Goal: Connect with others: Connect with others

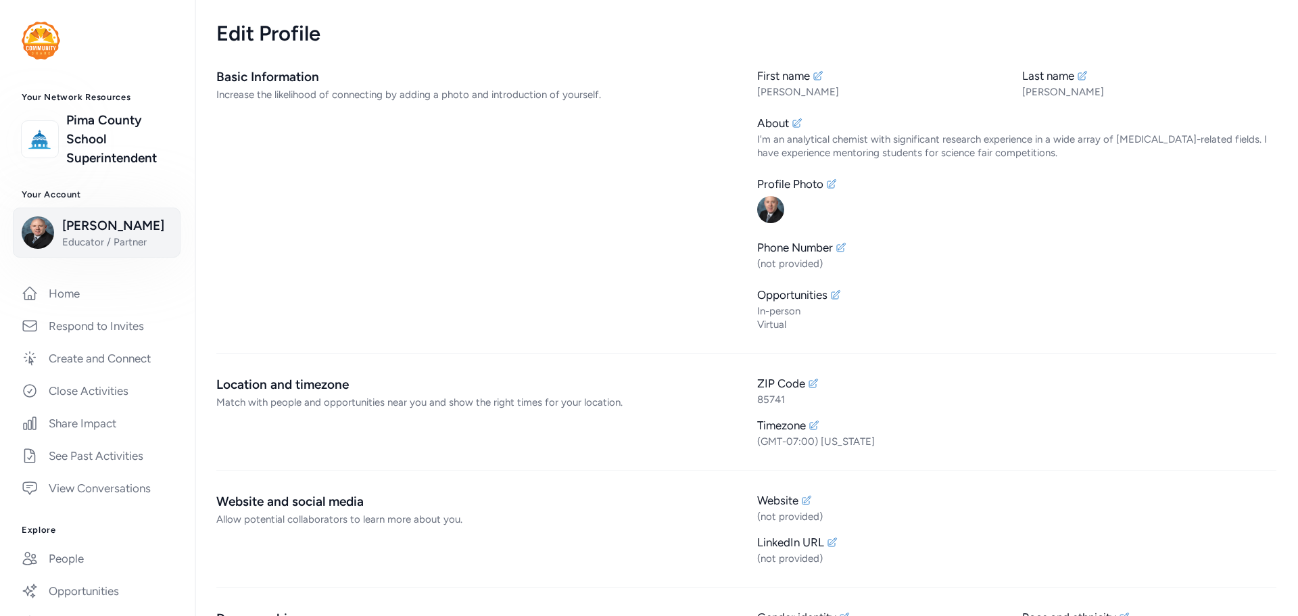
click at [69, 236] on span "Educator / Partner" at bounding box center [117, 242] width 110 height 14
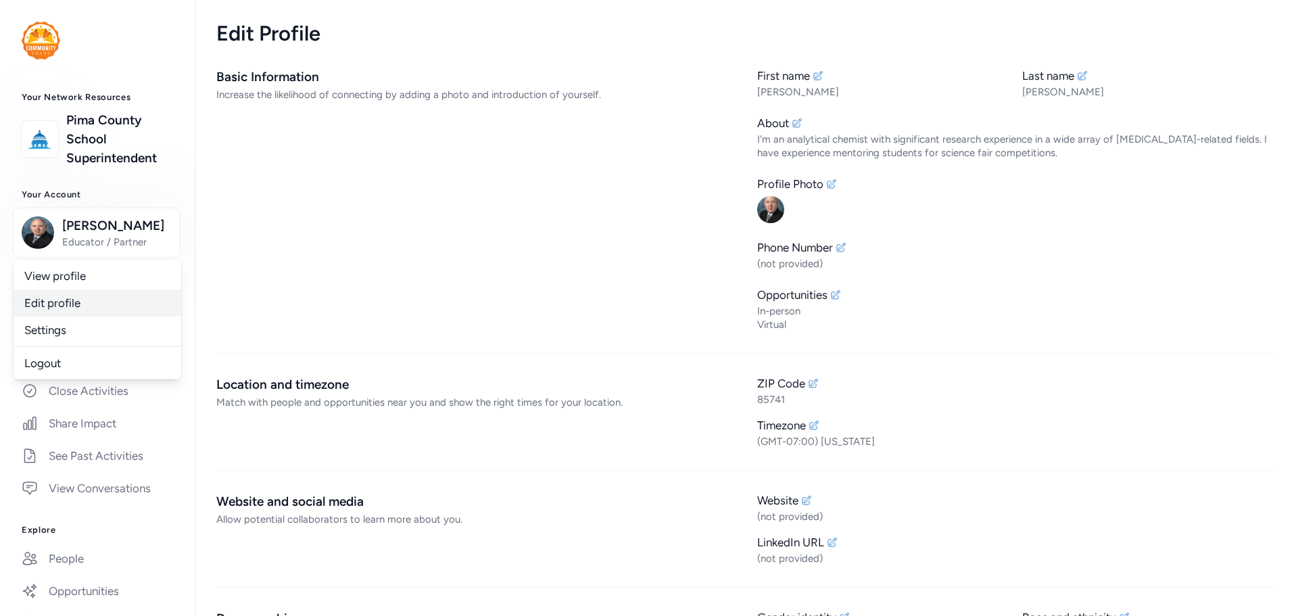
click at [81, 307] on link "Edit profile" at bounding box center [98, 302] width 168 height 27
click at [73, 549] on link "People" at bounding box center [97, 559] width 173 height 30
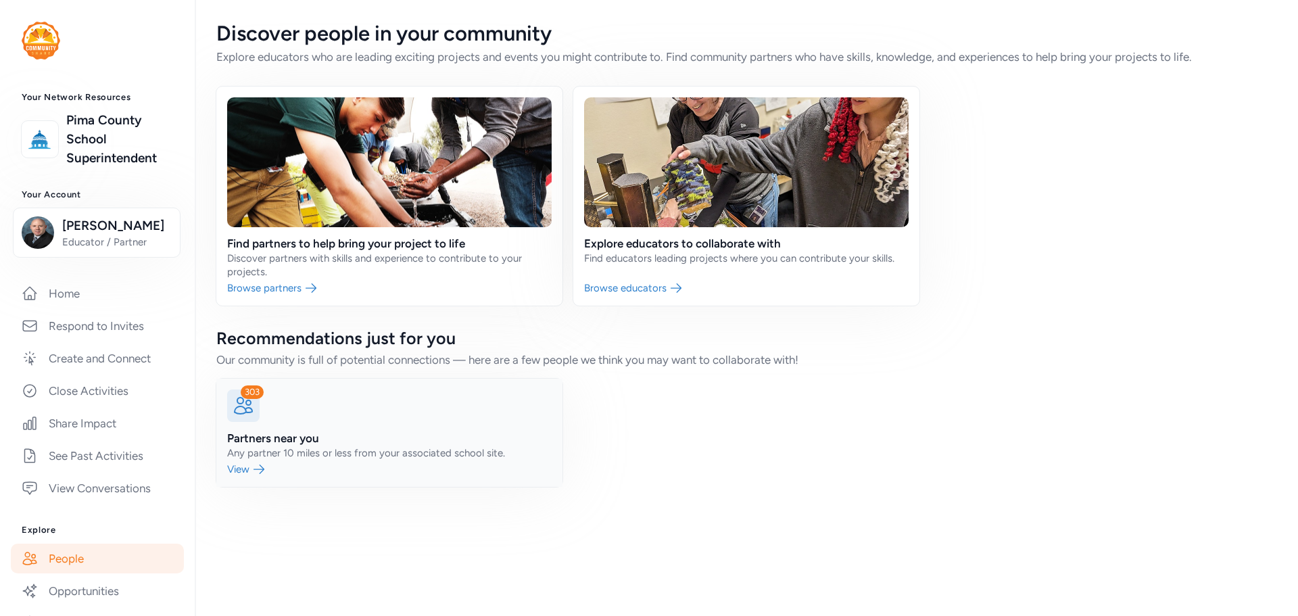
click at [262, 473] on link at bounding box center [389, 433] width 346 height 108
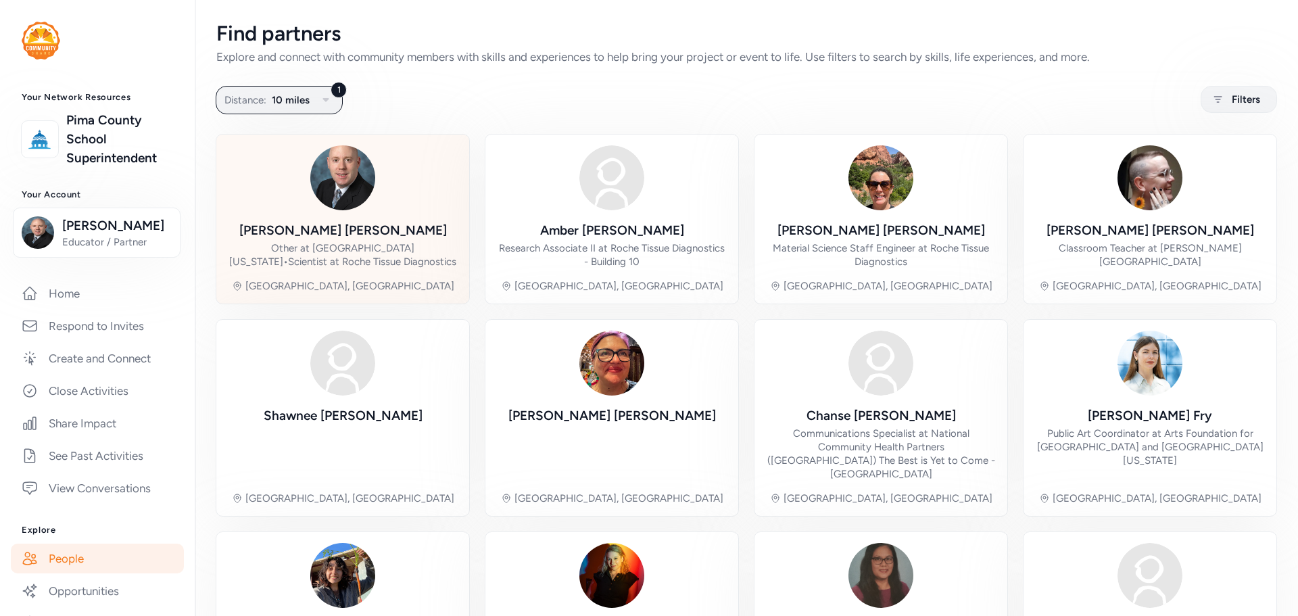
click at [281, 250] on div "Other at [GEOGRAPHIC_DATA][US_STATE] • Scientist at Roche Tissue Diagnostics" at bounding box center [342, 254] width 231 height 27
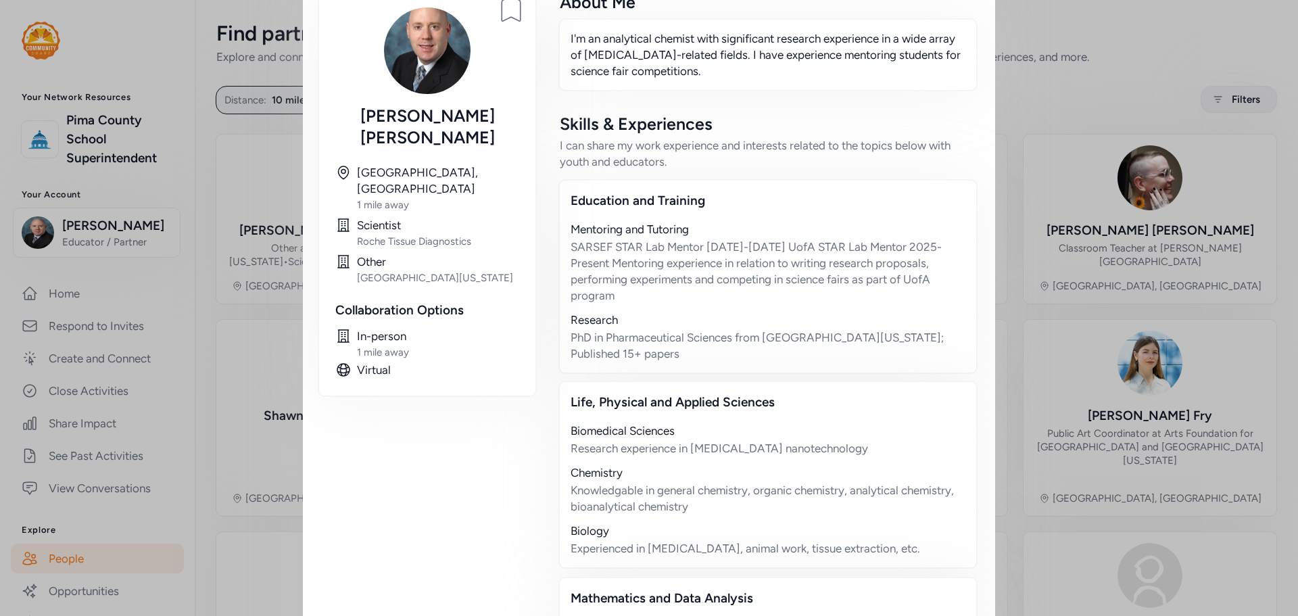
scroll to position [270, 0]
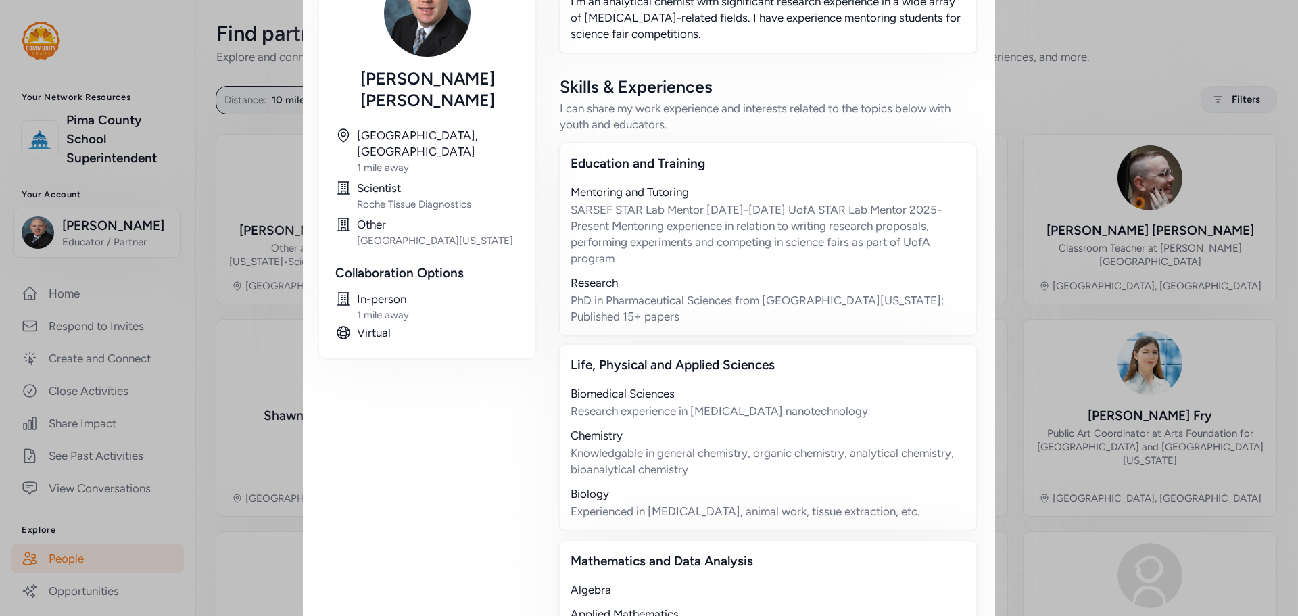
click at [369, 180] on div "Scientist" at bounding box center [438, 188] width 162 height 16
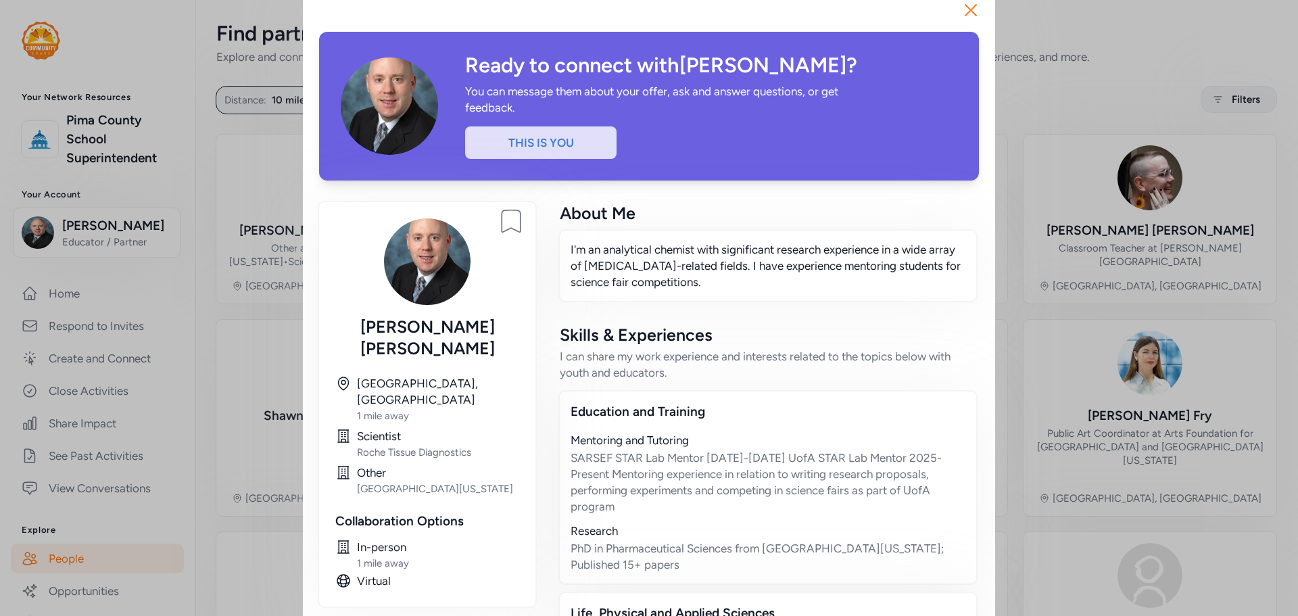
scroll to position [0, 0]
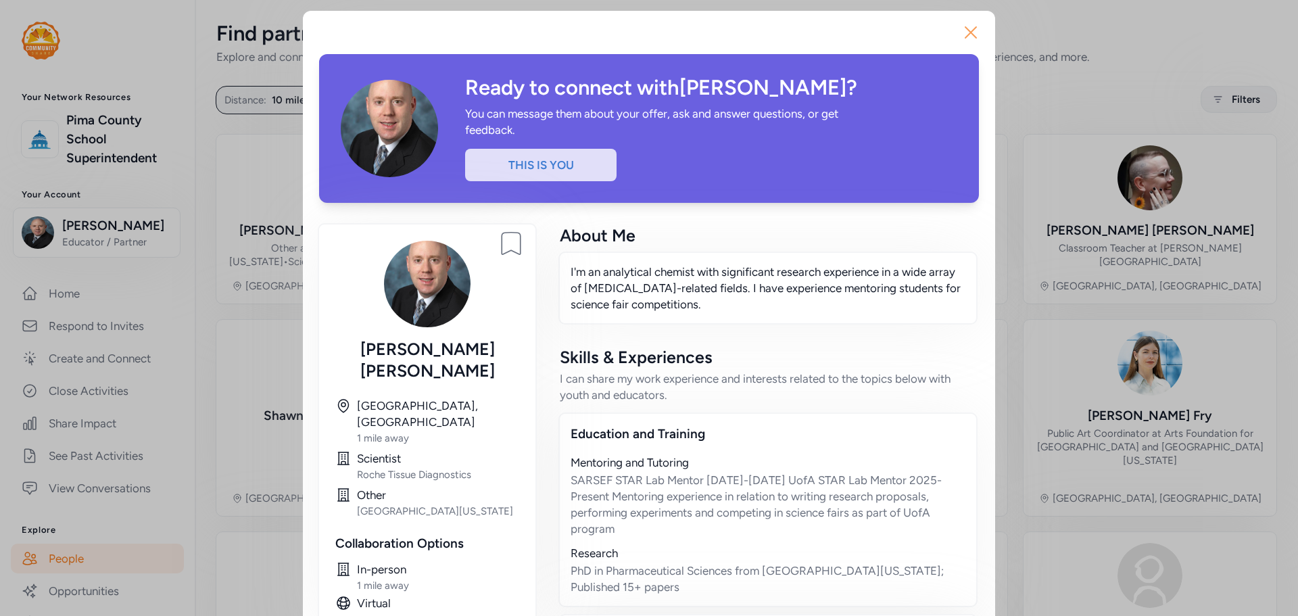
click at [965, 38] on icon "button" at bounding box center [970, 32] width 11 height 11
